Goal: Contribute content: Contribute content

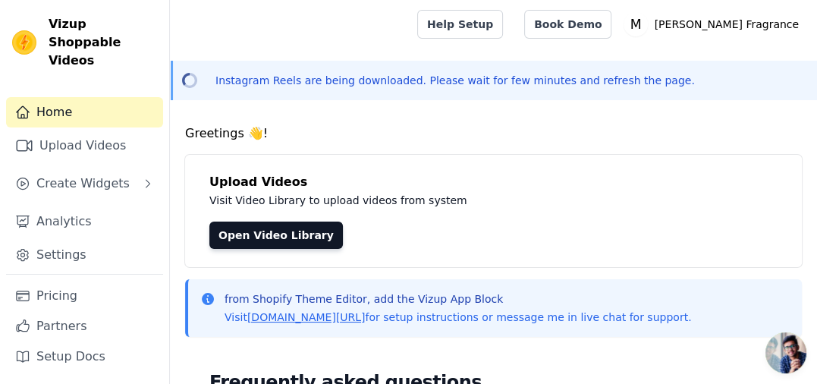
click at [369, 80] on p "Instagram Reels are being downloaded. Please wait for few minutes and refresh t…" at bounding box center [454, 80] width 479 height 15
click at [611, 28] on link "Book Demo" at bounding box center [567, 24] width 87 height 29
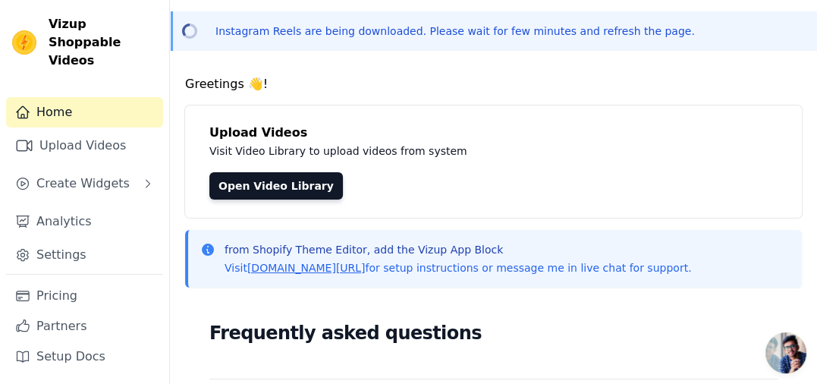
scroll to position [76, 0]
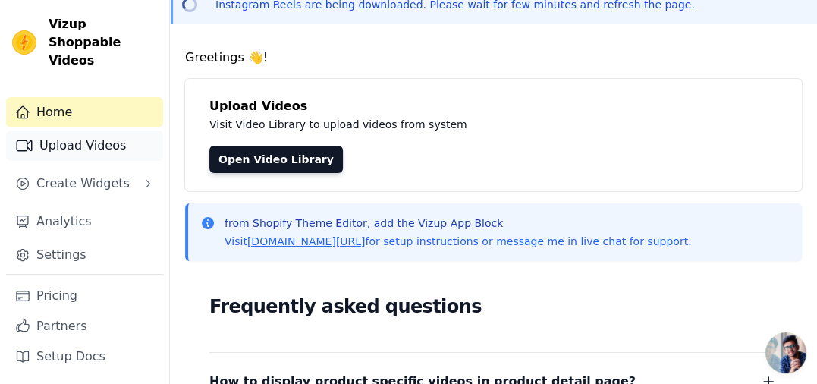
click at [90, 130] on link "Upload Videos" at bounding box center [84, 145] width 157 height 30
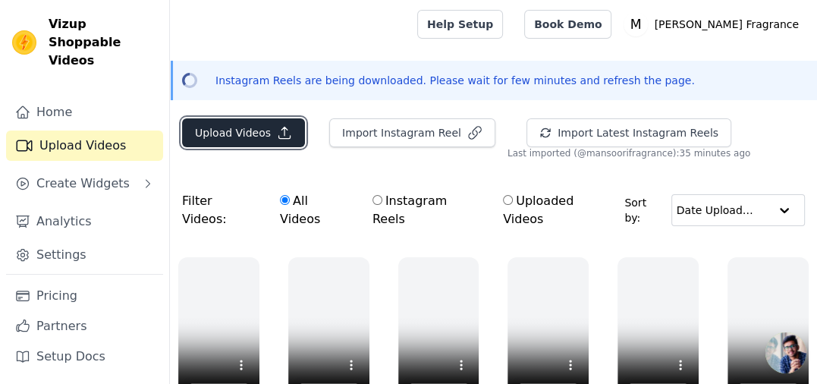
click at [278, 143] on button "Upload Videos" at bounding box center [243, 132] width 123 height 29
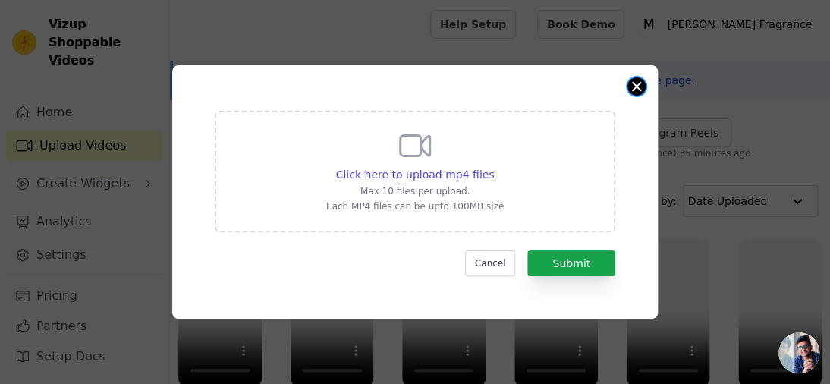
click at [636, 83] on button "Close modal" at bounding box center [636, 86] width 18 height 18
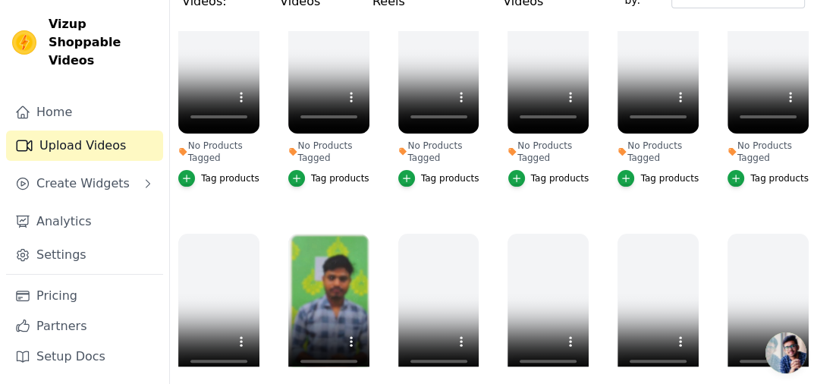
scroll to position [76, 0]
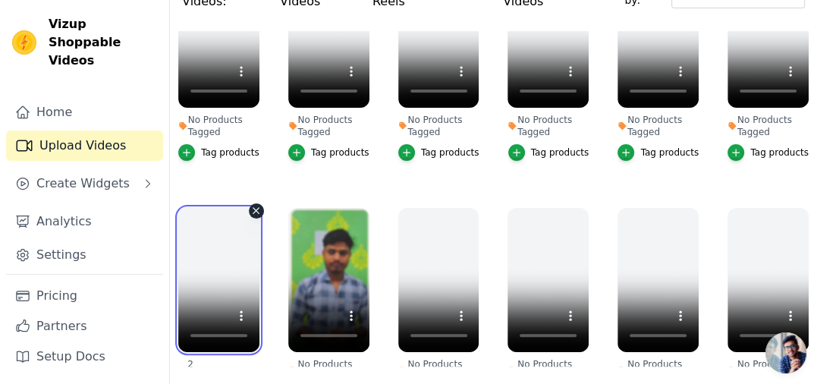
click at [226, 244] on video at bounding box center [218, 280] width 81 height 144
click at [285, 250] on div "No Products Tagged Tag products" at bounding box center [329, 310] width 98 height 220
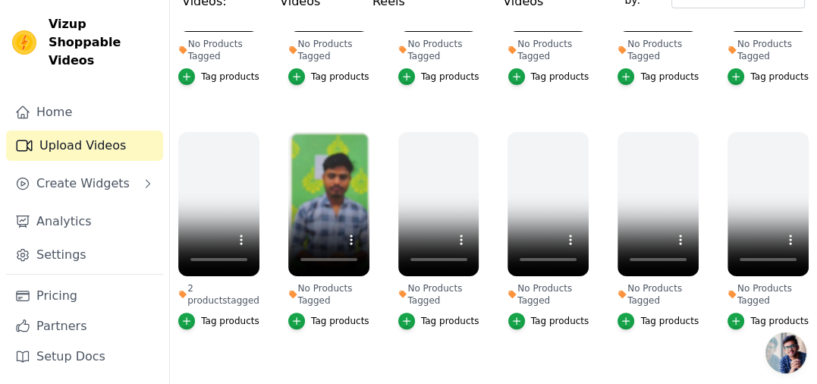
scroll to position [152, 0]
click at [292, 316] on icon "button" at bounding box center [296, 321] width 11 height 11
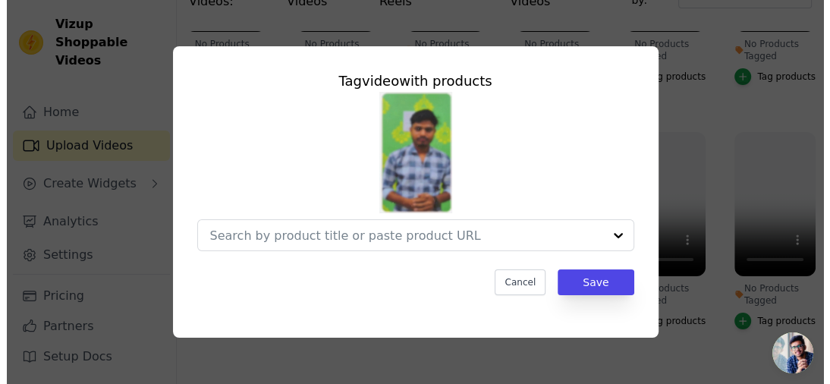
scroll to position [155, 0]
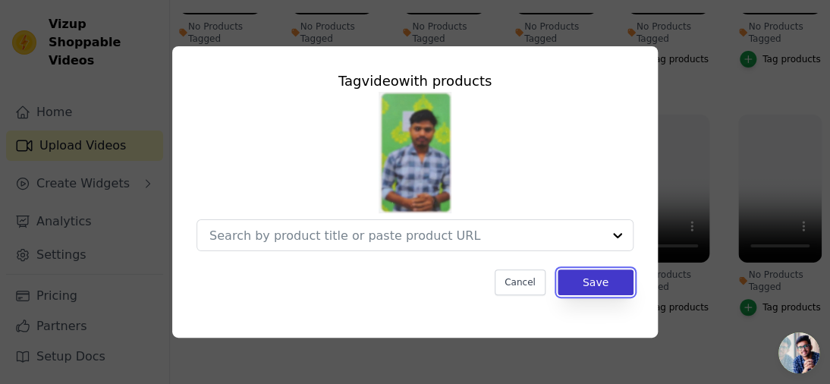
click at [602, 274] on button "Save" at bounding box center [596, 282] width 76 height 26
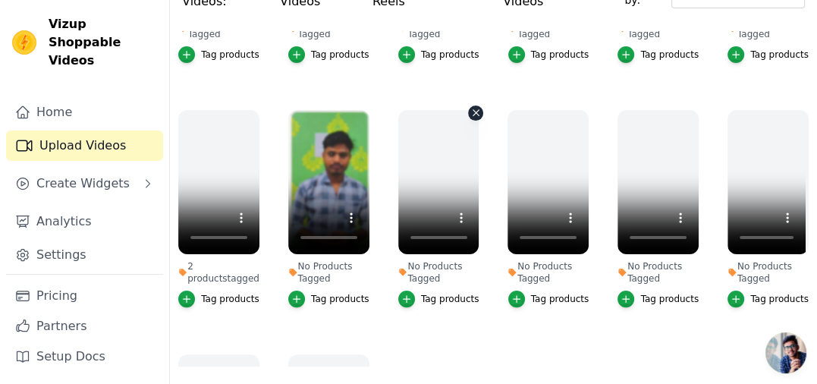
scroll to position [228, 0]
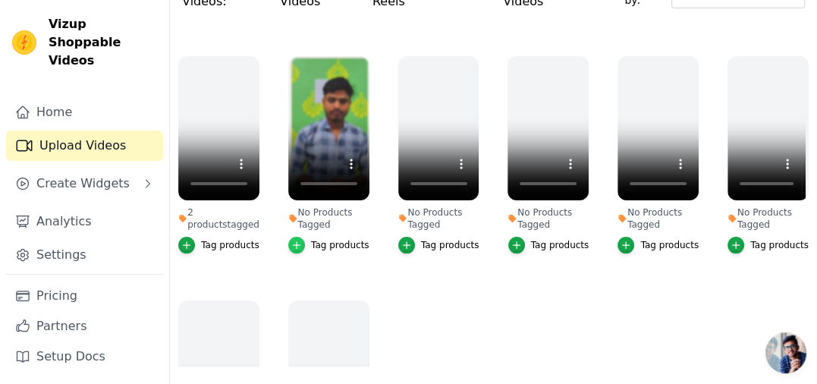
click at [295, 240] on icon "button" at bounding box center [296, 245] width 11 height 11
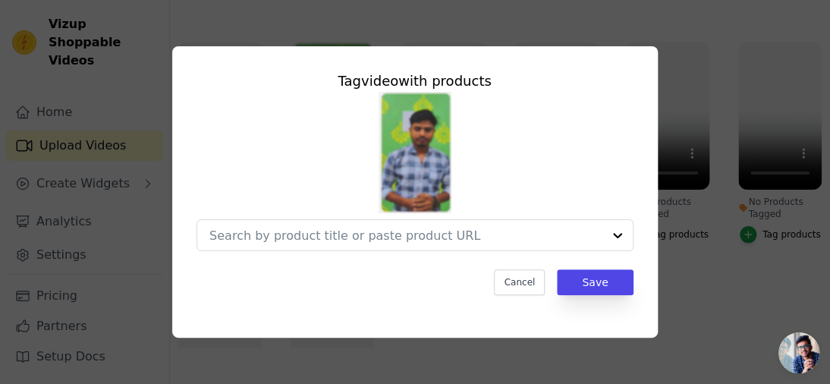
scroll to position [231, 0]
click at [614, 231] on div at bounding box center [617, 235] width 30 height 30
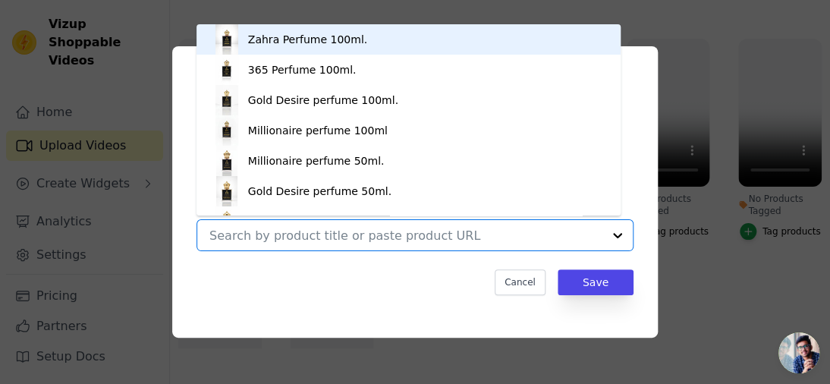
scroll to position [21, 0]
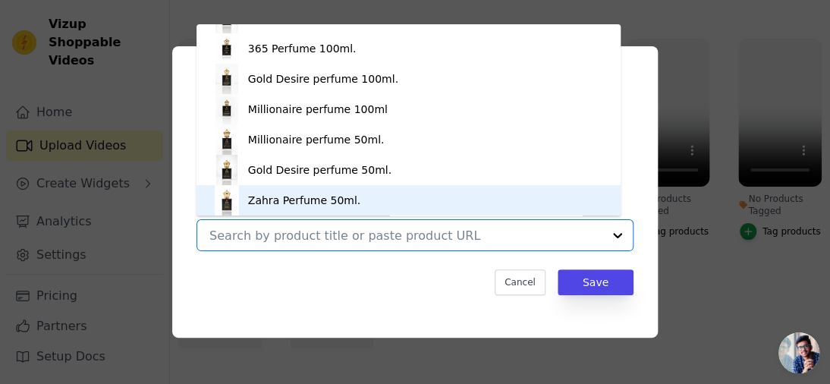
click at [325, 197] on div "Zahra Perfume 50ml." at bounding box center [304, 200] width 112 height 15
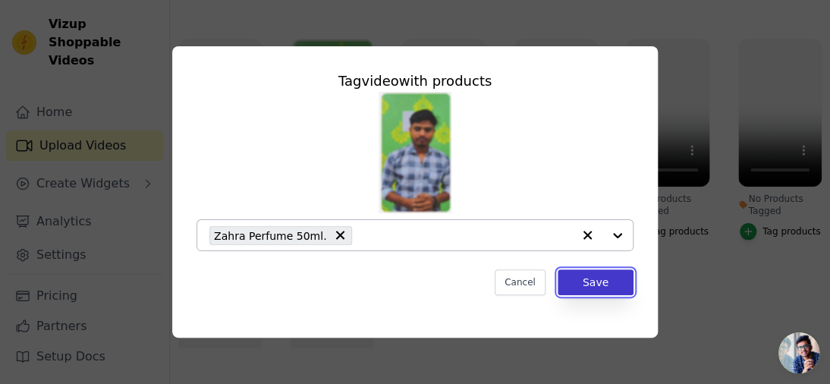
click at [599, 288] on button "Save" at bounding box center [596, 282] width 76 height 26
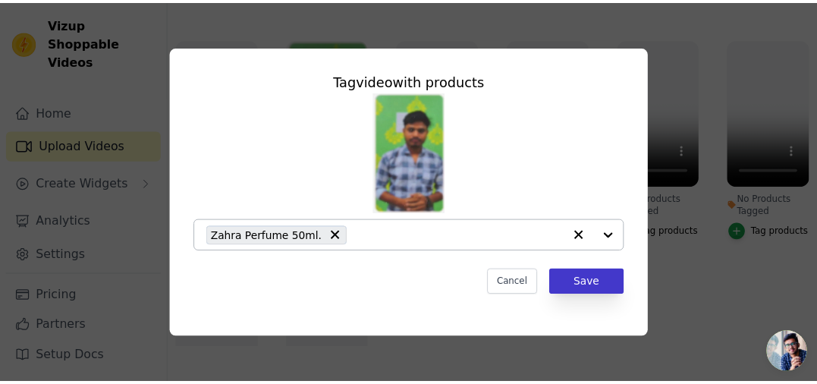
scroll to position [228, 0]
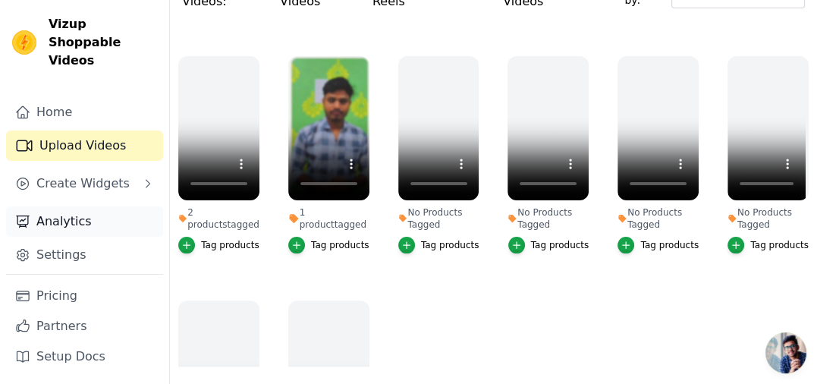
click at [88, 206] on link "Analytics" at bounding box center [84, 221] width 157 height 30
